Goal: Task Accomplishment & Management: Manage account settings

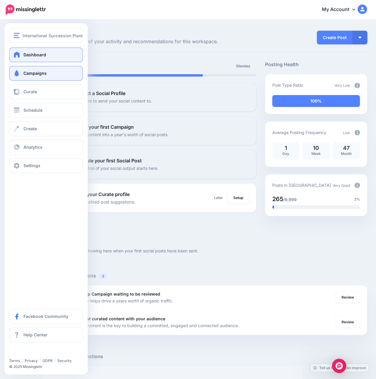
click at [25, 71] on span "Campaigns" at bounding box center [35, 73] width 23 height 5
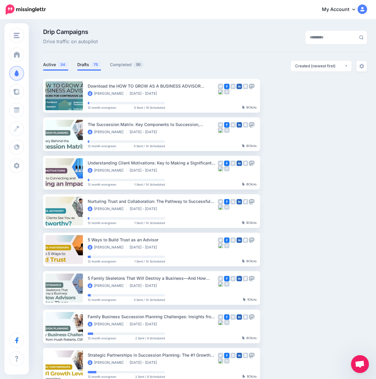
click at [93, 63] on span "75" at bounding box center [96, 65] width 10 height 6
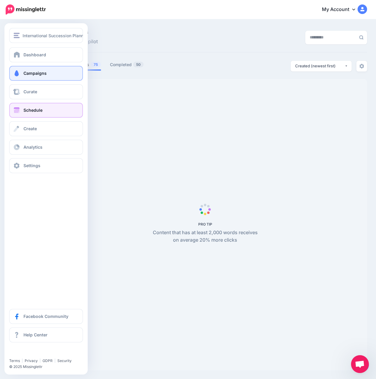
click at [16, 107] on link "Schedule" at bounding box center [46, 110] width 74 height 15
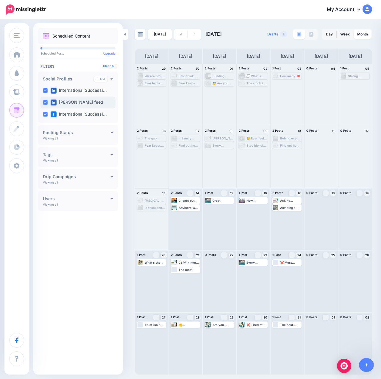
click at [44, 102] on ins at bounding box center [45, 102] width 5 height 5
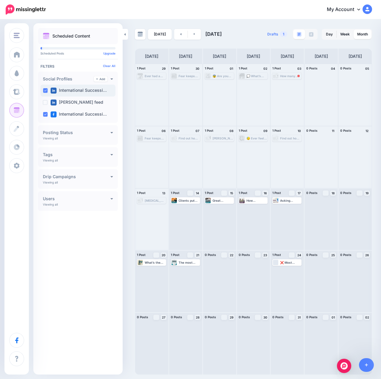
click at [46, 92] on ins at bounding box center [45, 90] width 5 height 5
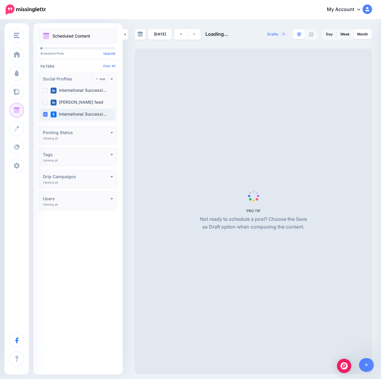
click at [44, 109] on div "International Successi…" at bounding box center [77, 114] width 75 height 12
click at [45, 104] on ins at bounding box center [45, 102] width 5 height 5
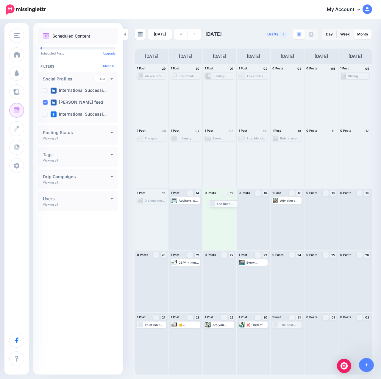
drag, startPoint x: 281, startPoint y: 327, endPoint x: 217, endPoint y: 206, distance: 136.8
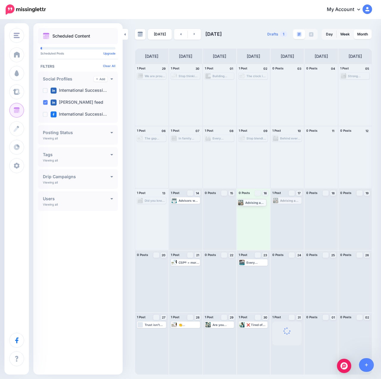
drag, startPoint x: 283, startPoint y: 201, endPoint x: 248, endPoint y: 203, distance: 35.2
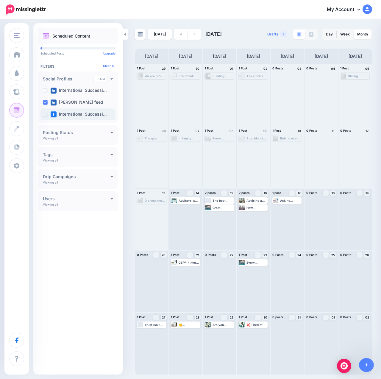
click at [46, 113] on ins at bounding box center [45, 114] width 5 height 5
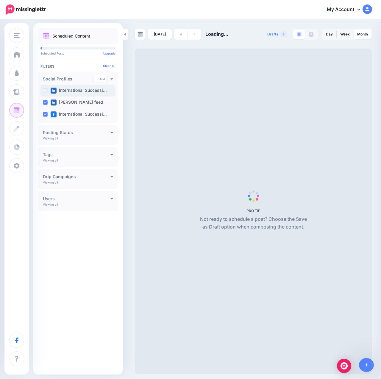
click at [46, 90] on ins at bounding box center [45, 90] width 5 height 5
